Goal: Find specific page/section: Find specific page/section

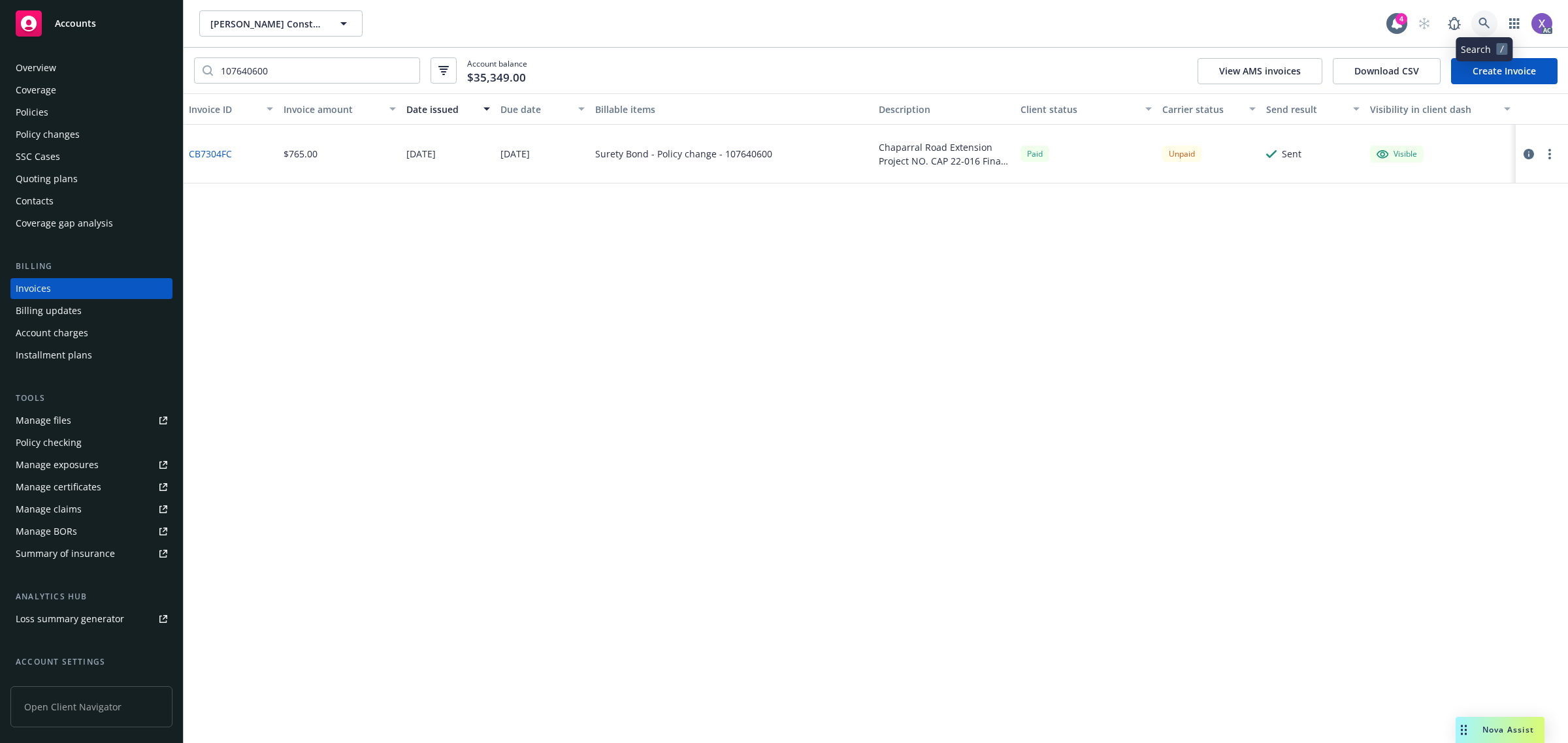
click at [1486, 22] on icon at bounding box center [1484, 24] width 12 height 12
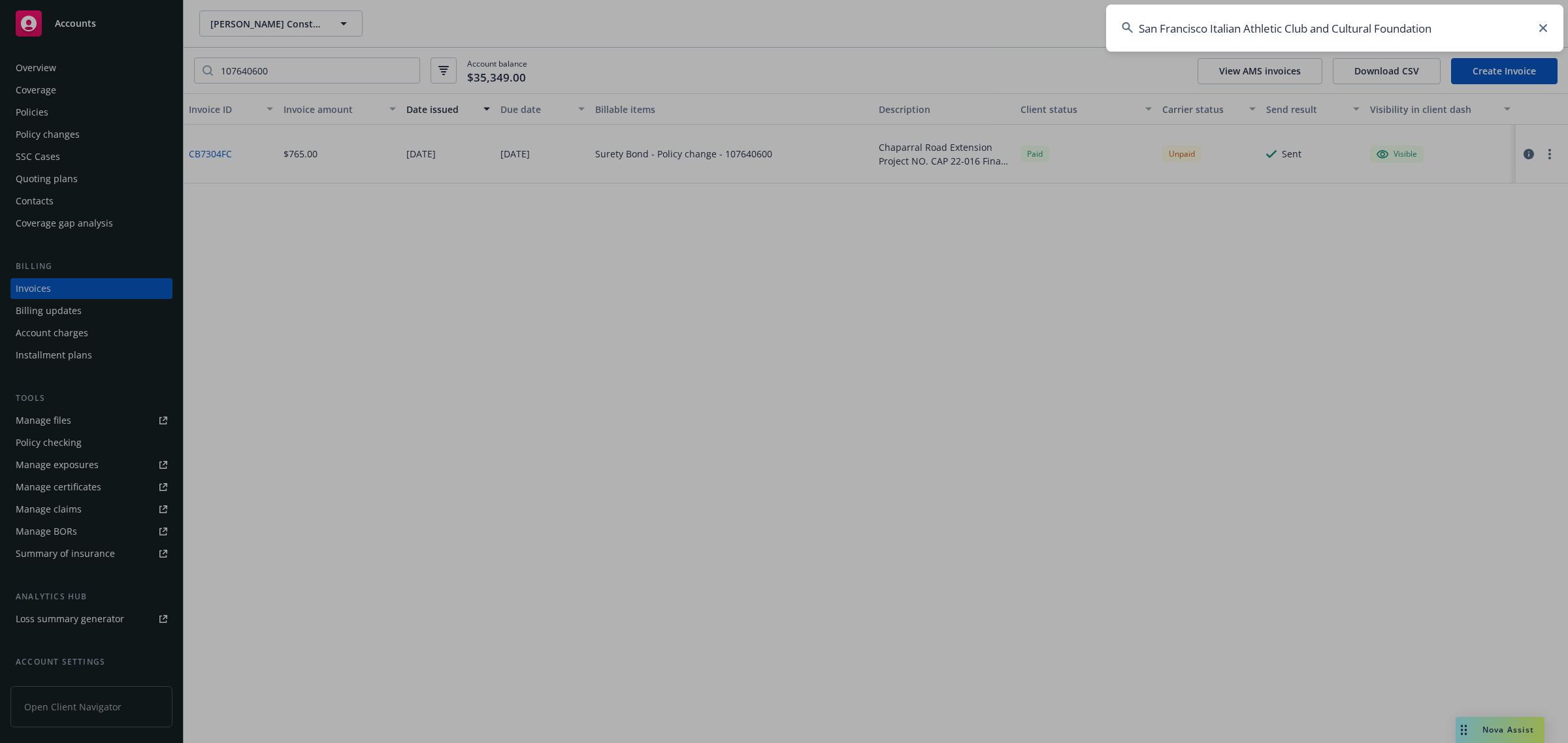
click at [1340, 22] on input "San Francisco Italian Athletic Club and Cultural Foundation" at bounding box center [1334, 29] width 457 height 47
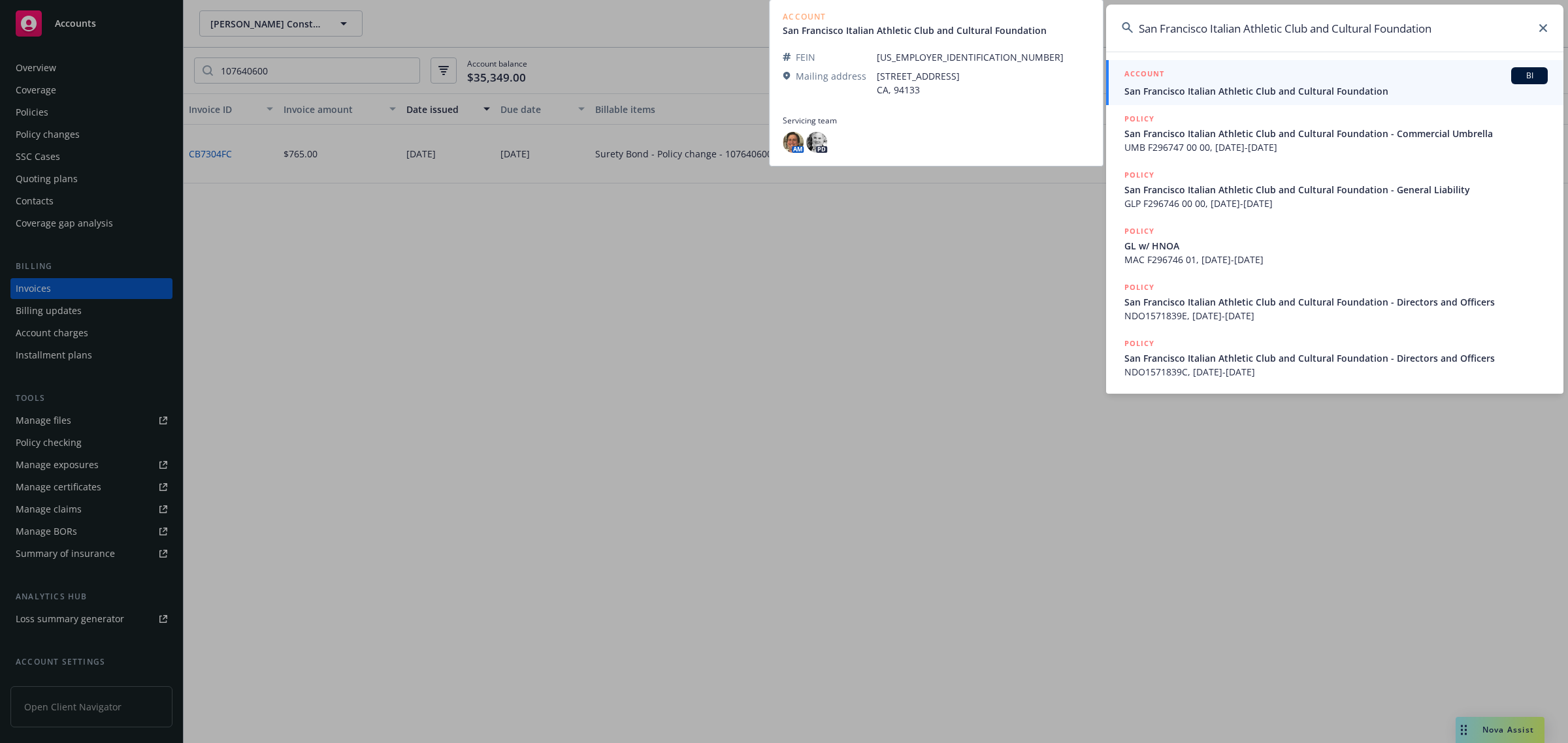
type input "San Francisco Italian Athletic Club and Cultural Foundation"
click at [1217, 93] on span "San Francisco Italian Athletic Club and Cultural Foundation" at bounding box center [1335, 91] width 424 height 14
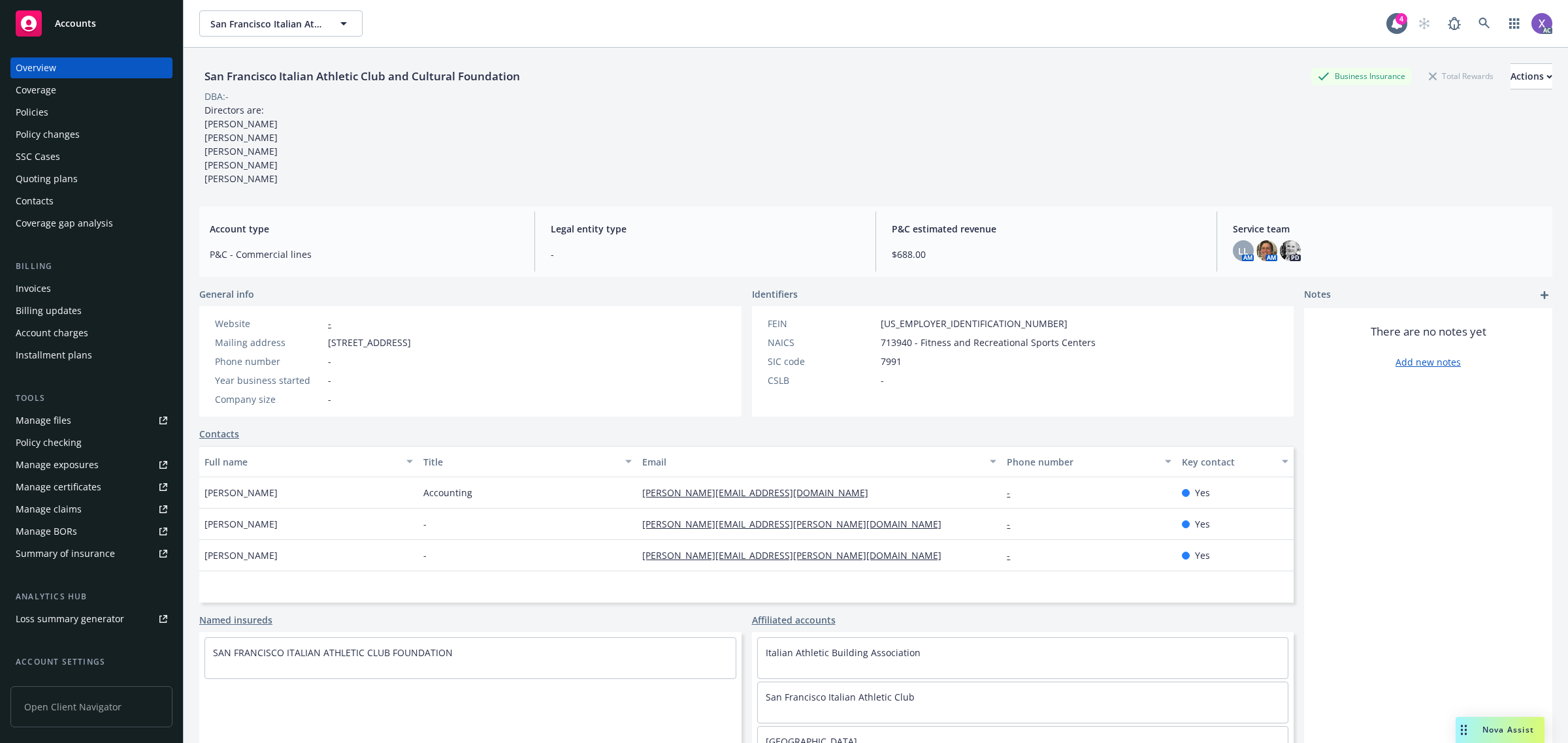
click at [33, 295] on div "Invoices" at bounding box center [33, 288] width 35 height 21
